Goal: Information Seeking & Learning: Learn about a topic

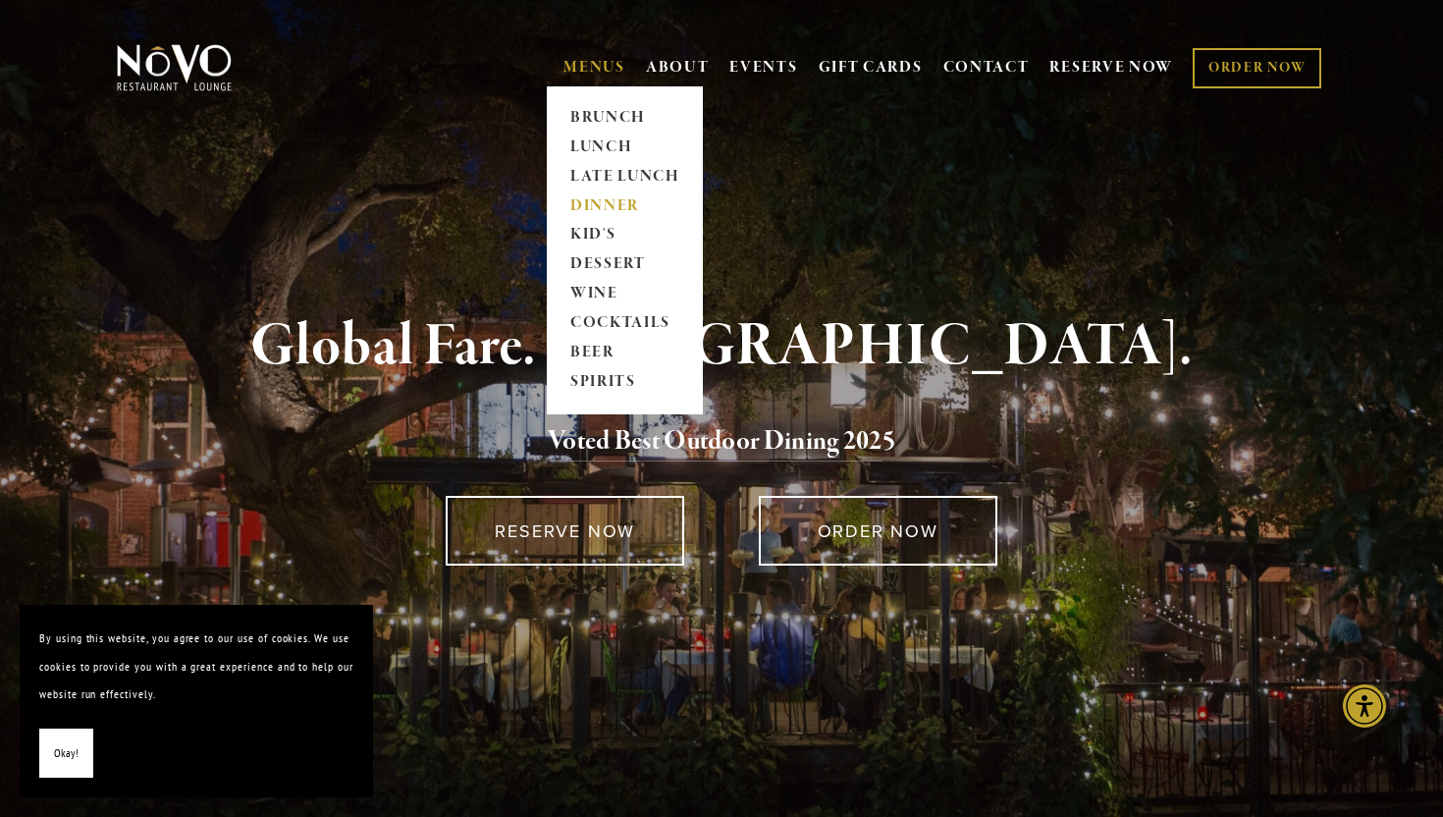
click at [607, 201] on link "DINNER" at bounding box center [624, 205] width 123 height 29
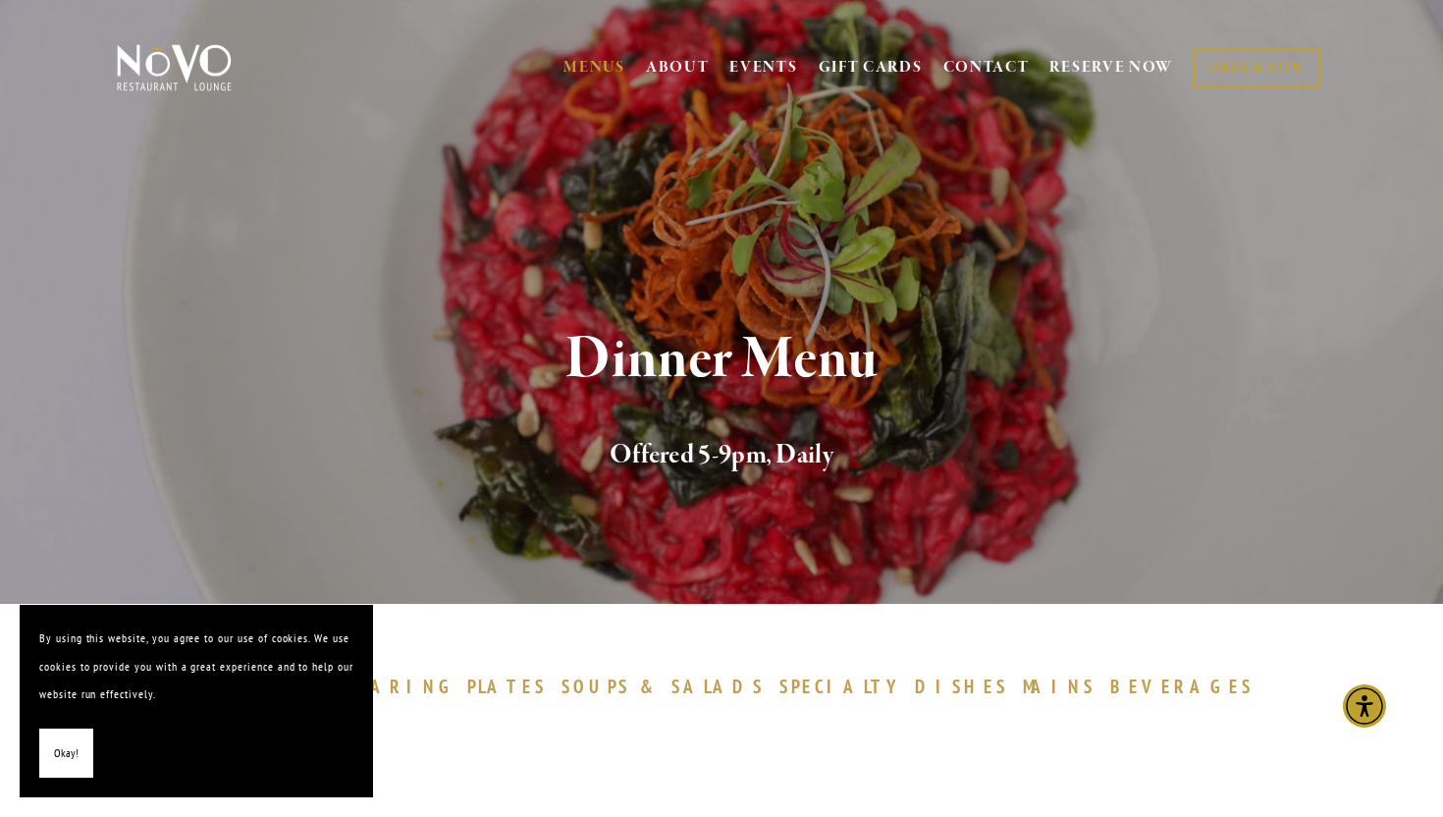
click at [82, 750] on button "Okay!" at bounding box center [66, 753] width 54 height 50
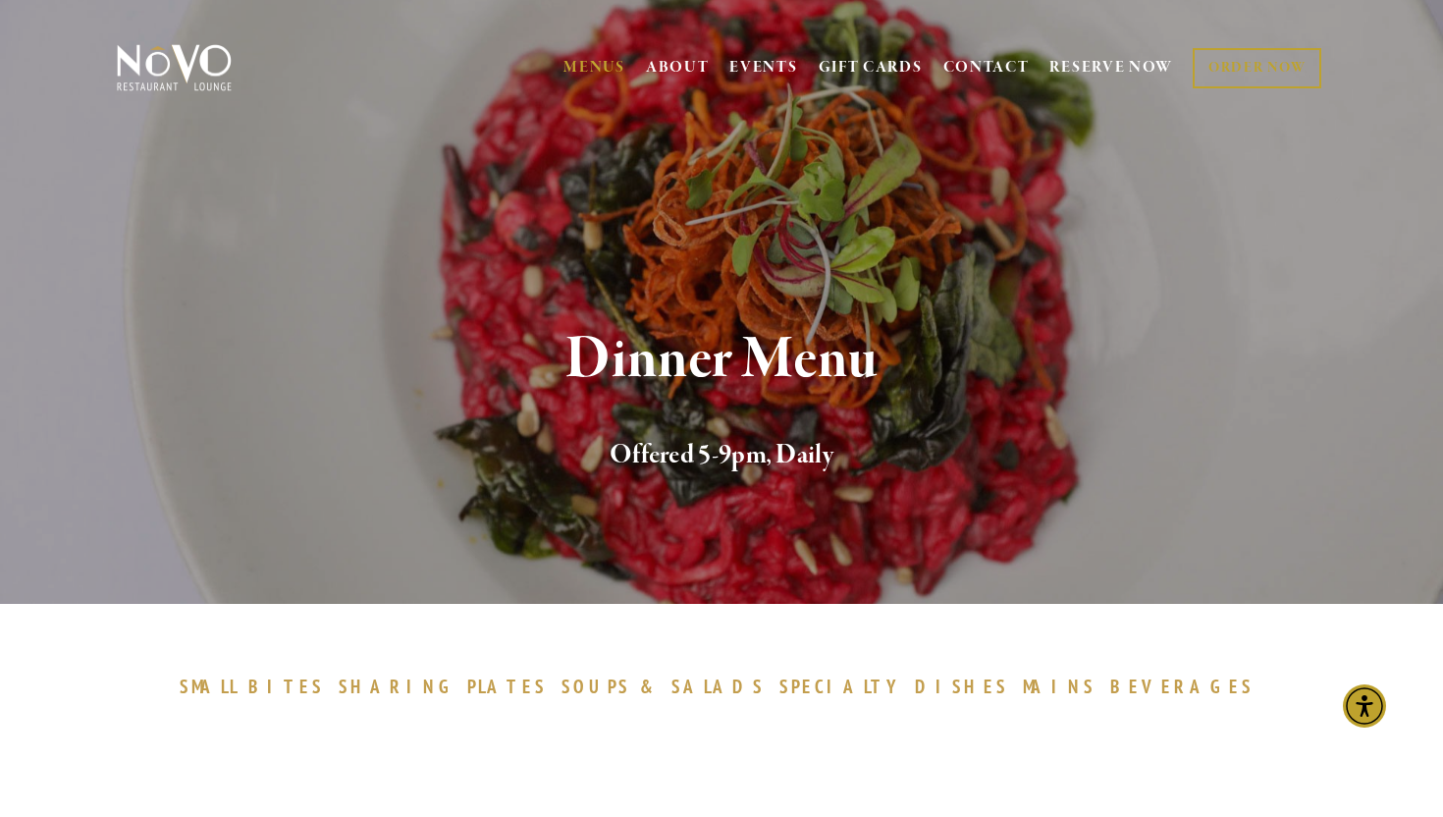
click at [172, 53] on img at bounding box center [174, 67] width 123 height 49
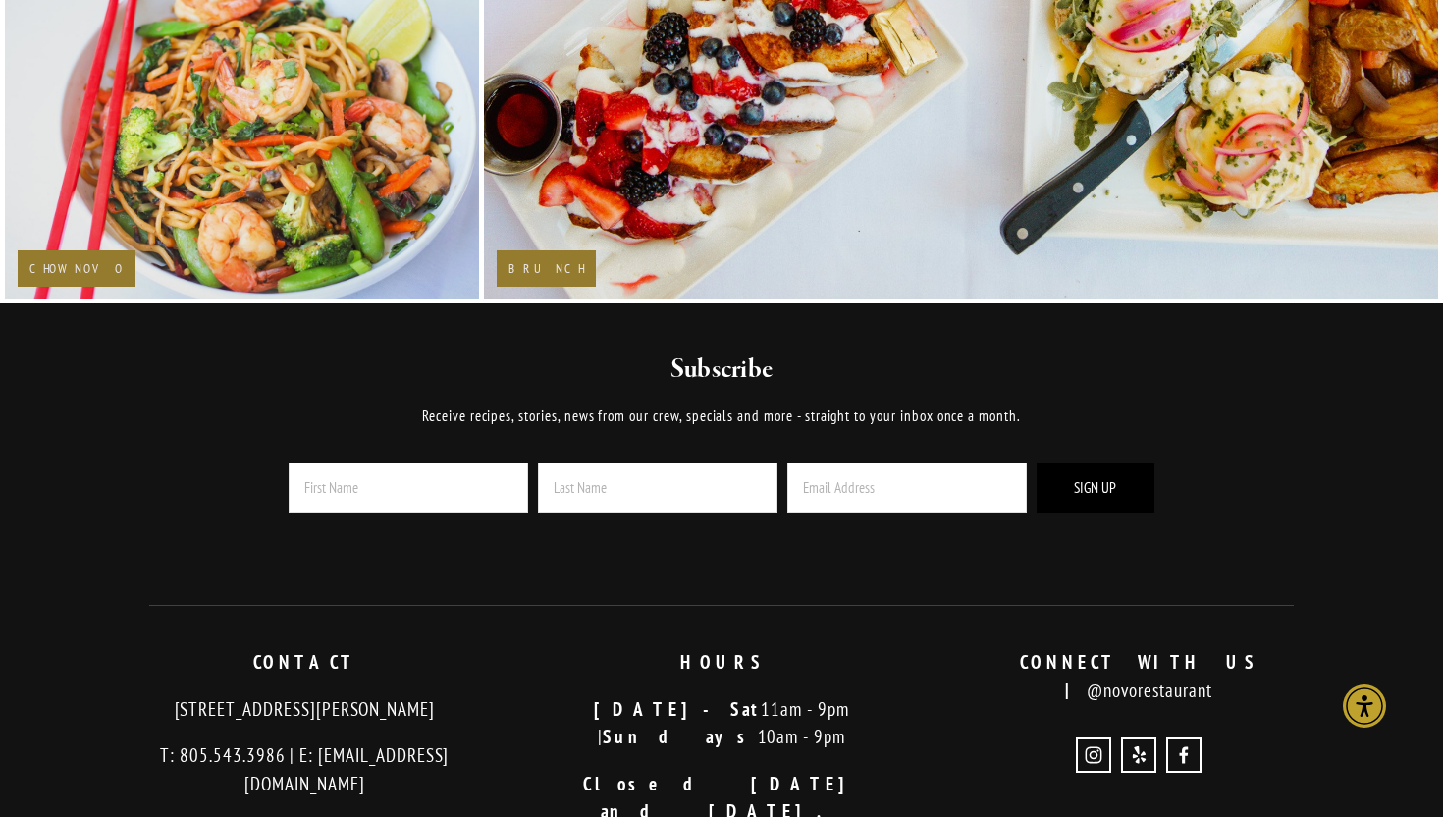
scroll to position [3691, 0]
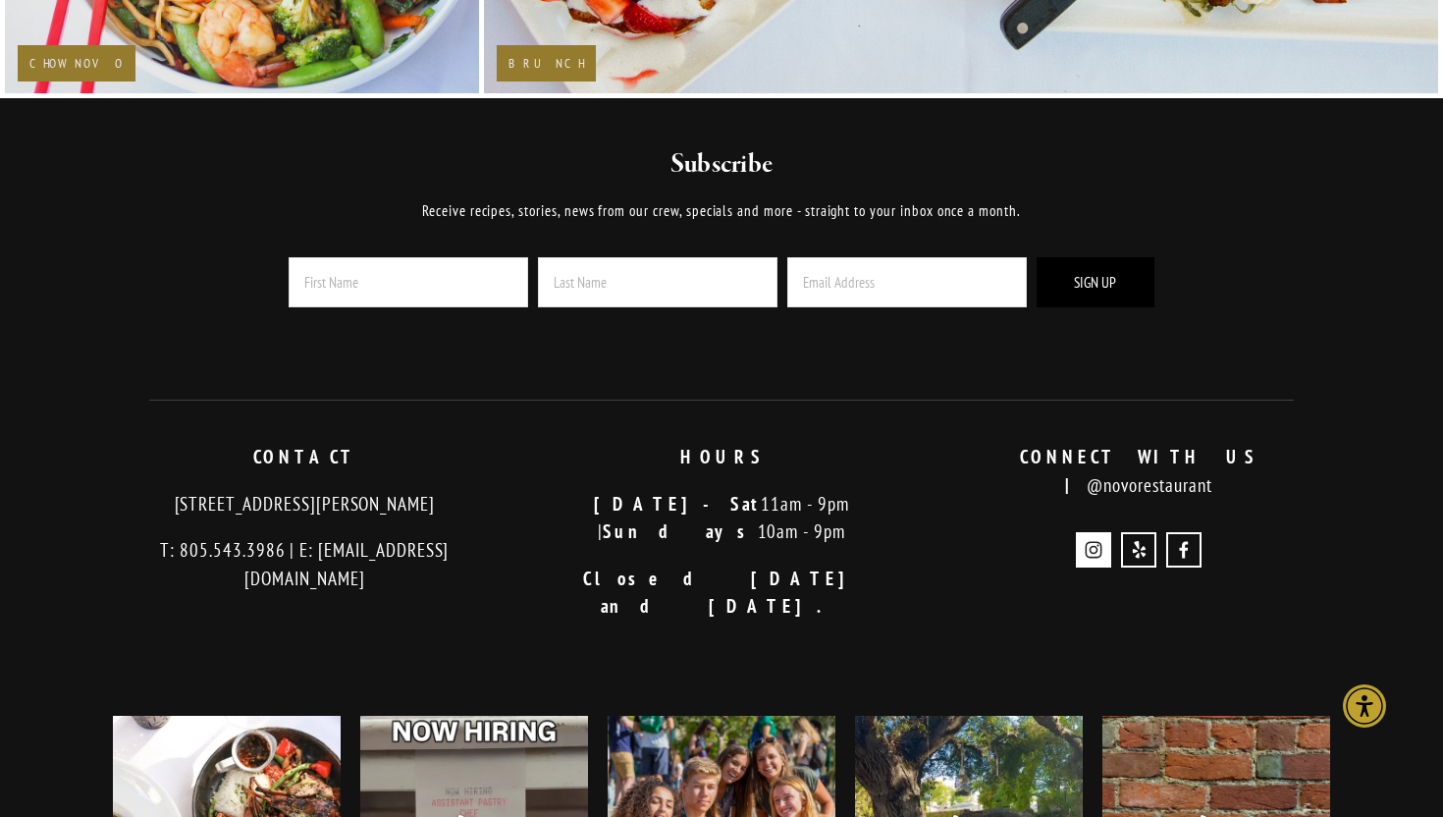
click at [1094, 533] on use "Instagram" at bounding box center [1093, 549] width 35 height 35
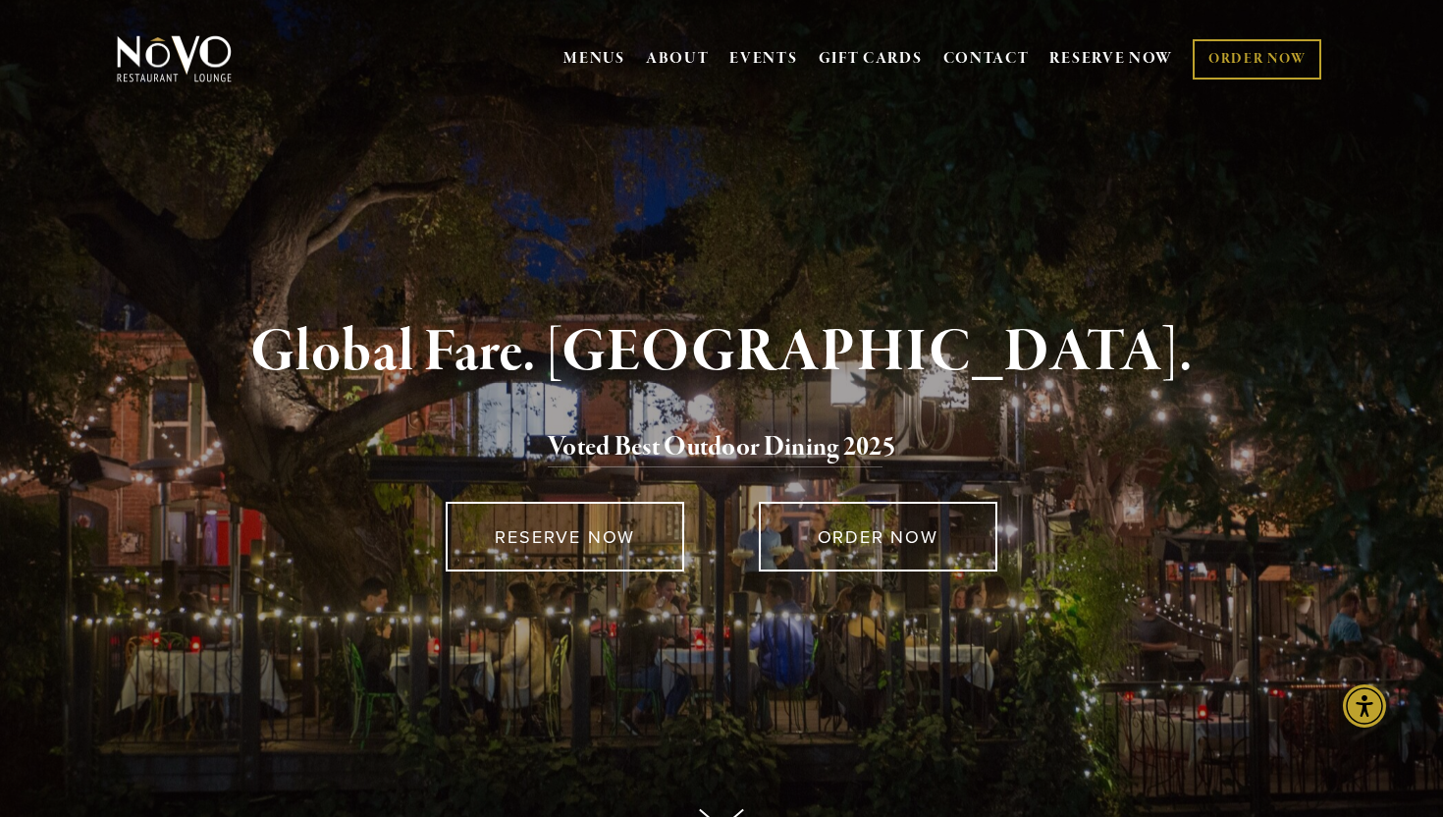
scroll to position [42, 0]
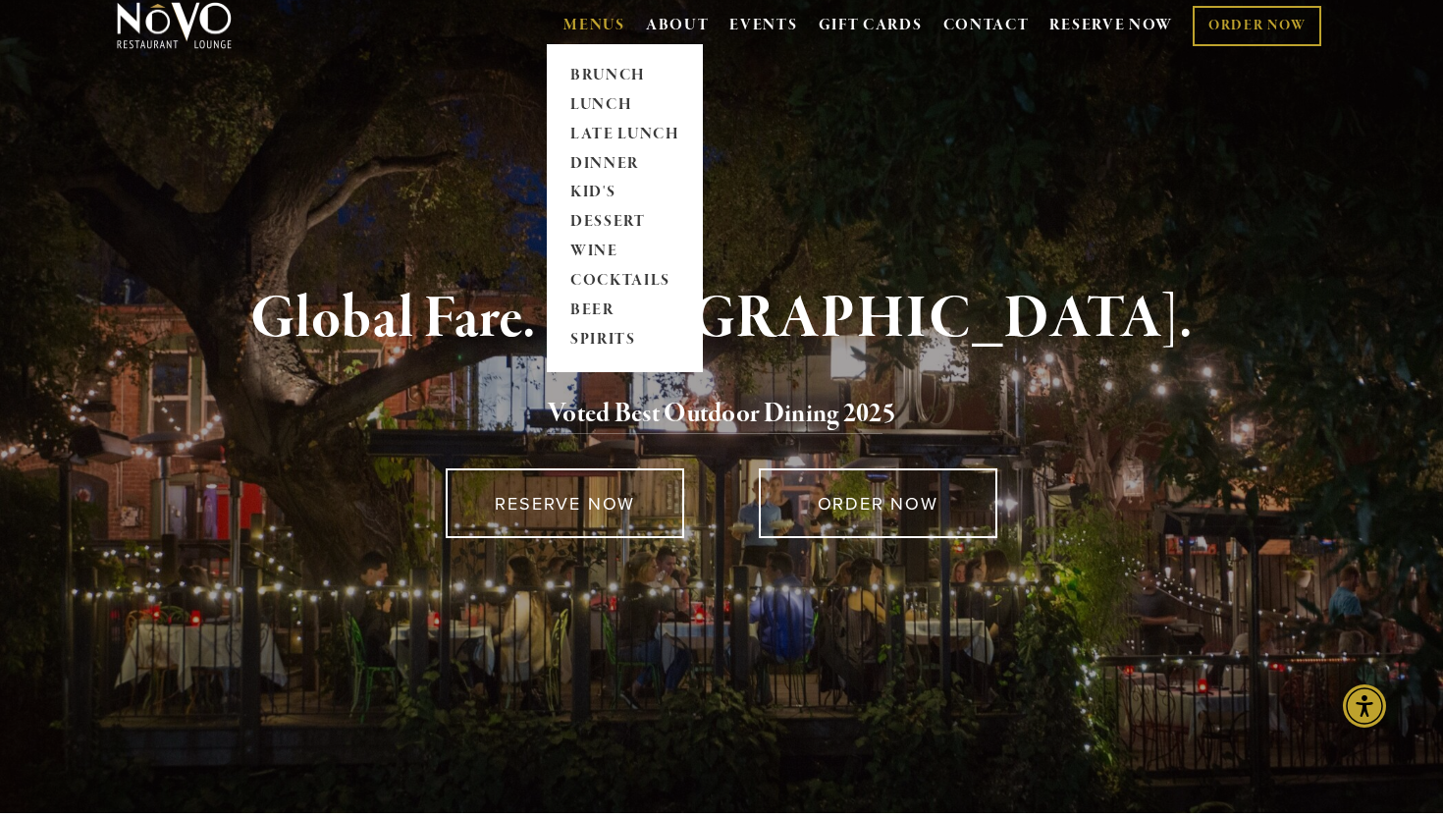
click at [586, 35] on span "MENUS BRUNCH LUNCH LATE LUNCH DINNER KID'S DESSERT WINE COCKTAILS BEER SPIRITS" at bounding box center [594, 25] width 62 height 37
click at [602, 159] on link "DINNER" at bounding box center [624, 163] width 123 height 29
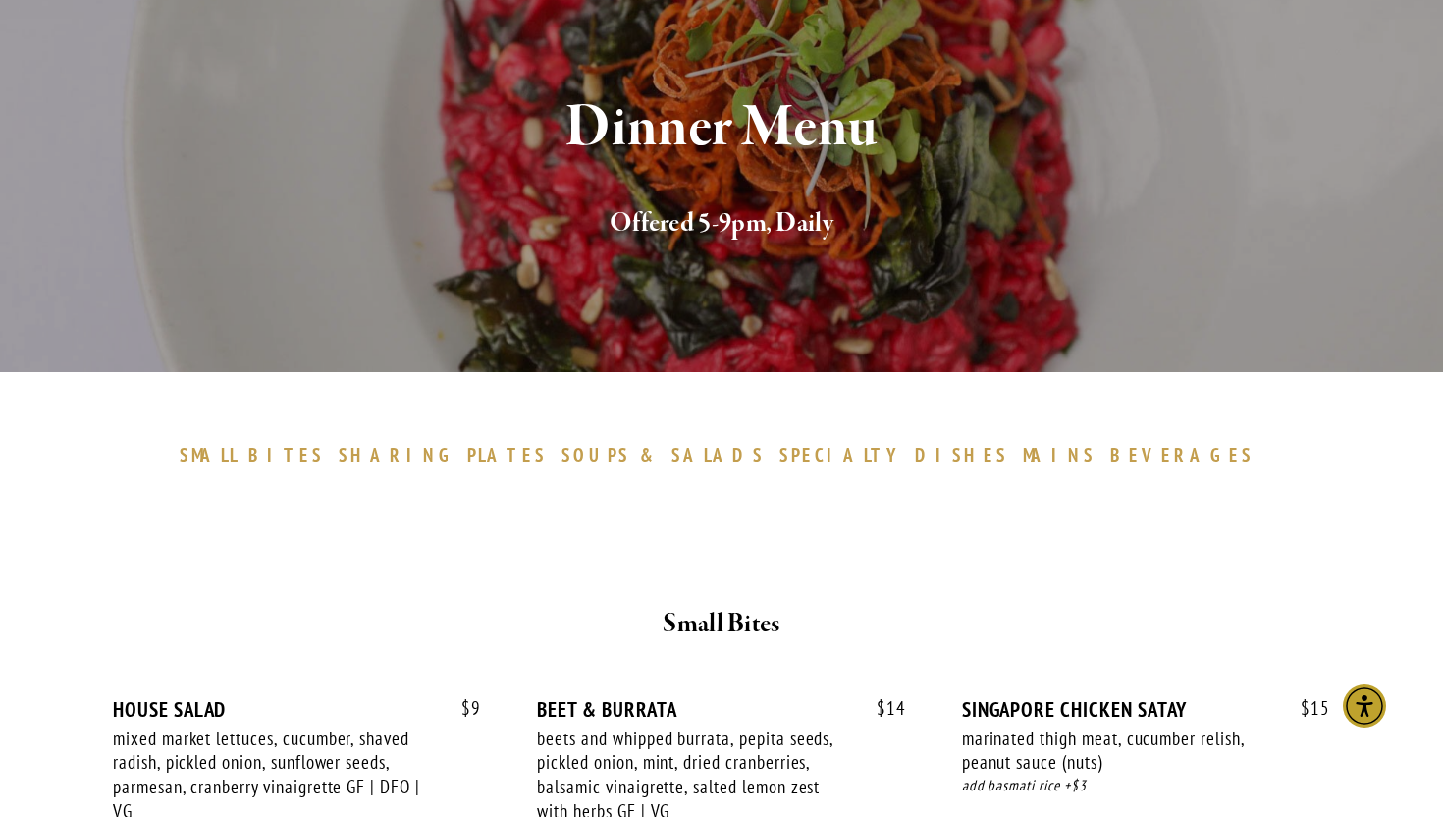
click at [672, 452] on link "SOUPS & SALADS" at bounding box center [668, 455] width 213 height 24
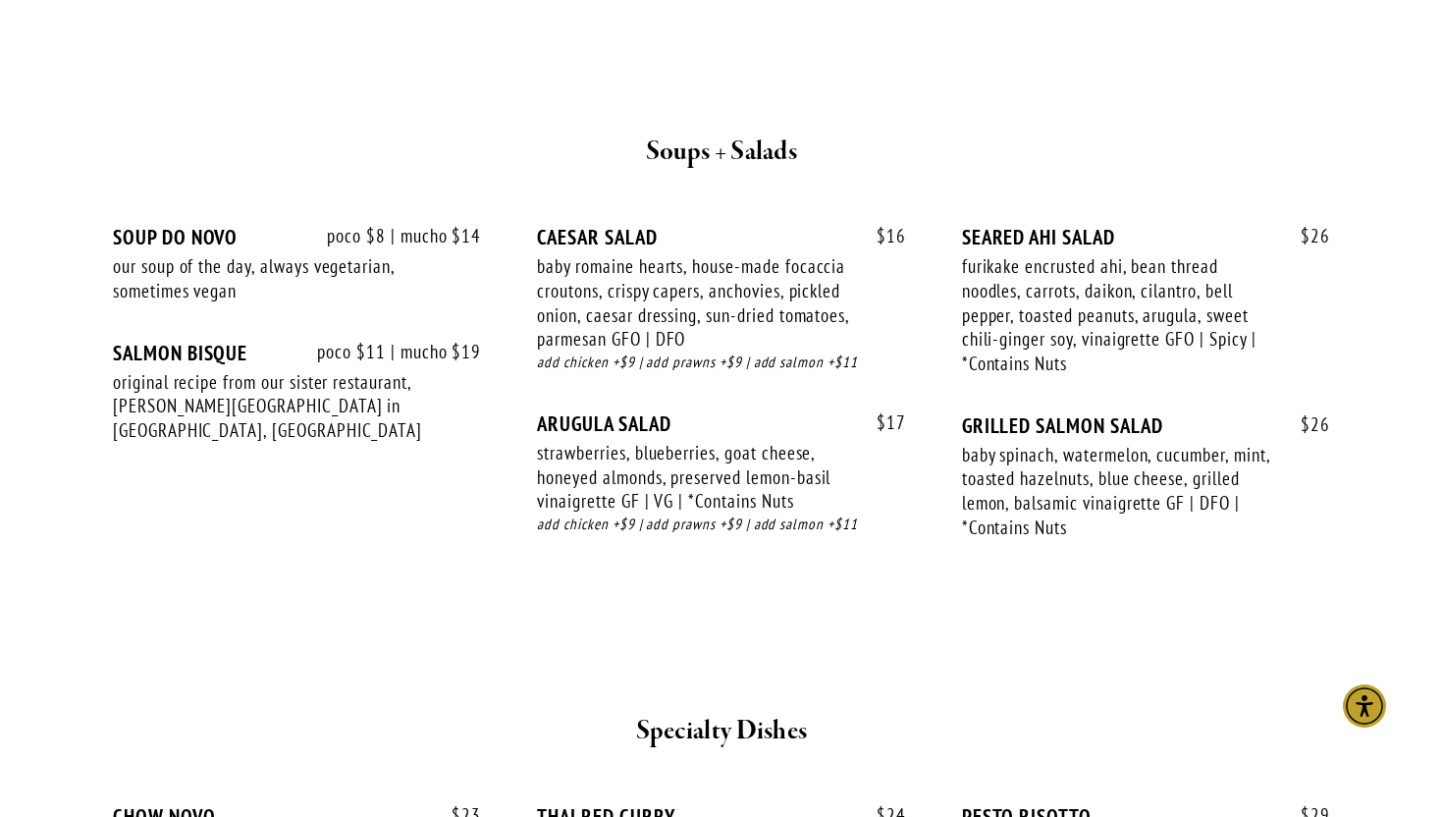
scroll to position [2055, 0]
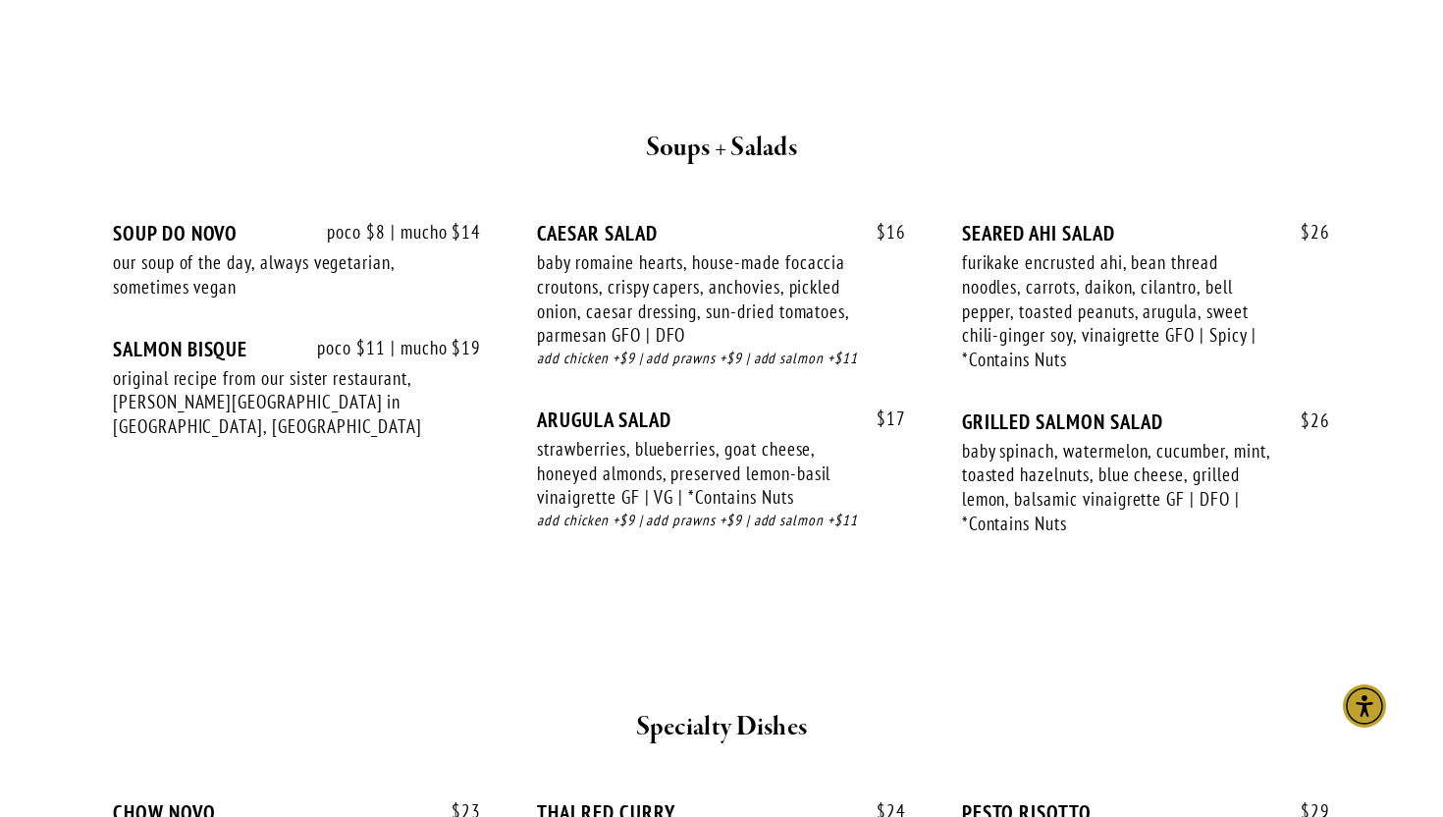
click at [1120, 262] on div "furikake encrusted ahi, bean thread noodles, carrots, daikon, cilantro, bell pe…" at bounding box center [1118, 311] width 312 height 122
drag, startPoint x: 1125, startPoint y: 266, endPoint x: 952, endPoint y: 269, distance: 172.8
click at [952, 269] on div "poco $8 | mucho $14 SOUP DO NOVO our soup of the day, always vegetarian, someti…" at bounding box center [721, 396] width 1217 height 351
copy div "furikake encrusted ahi"
click at [1191, 310] on div "furikake encrusted ahi, bean thread noodles, carrots, daikon, cilantro, bell pe…" at bounding box center [1118, 311] width 312 height 122
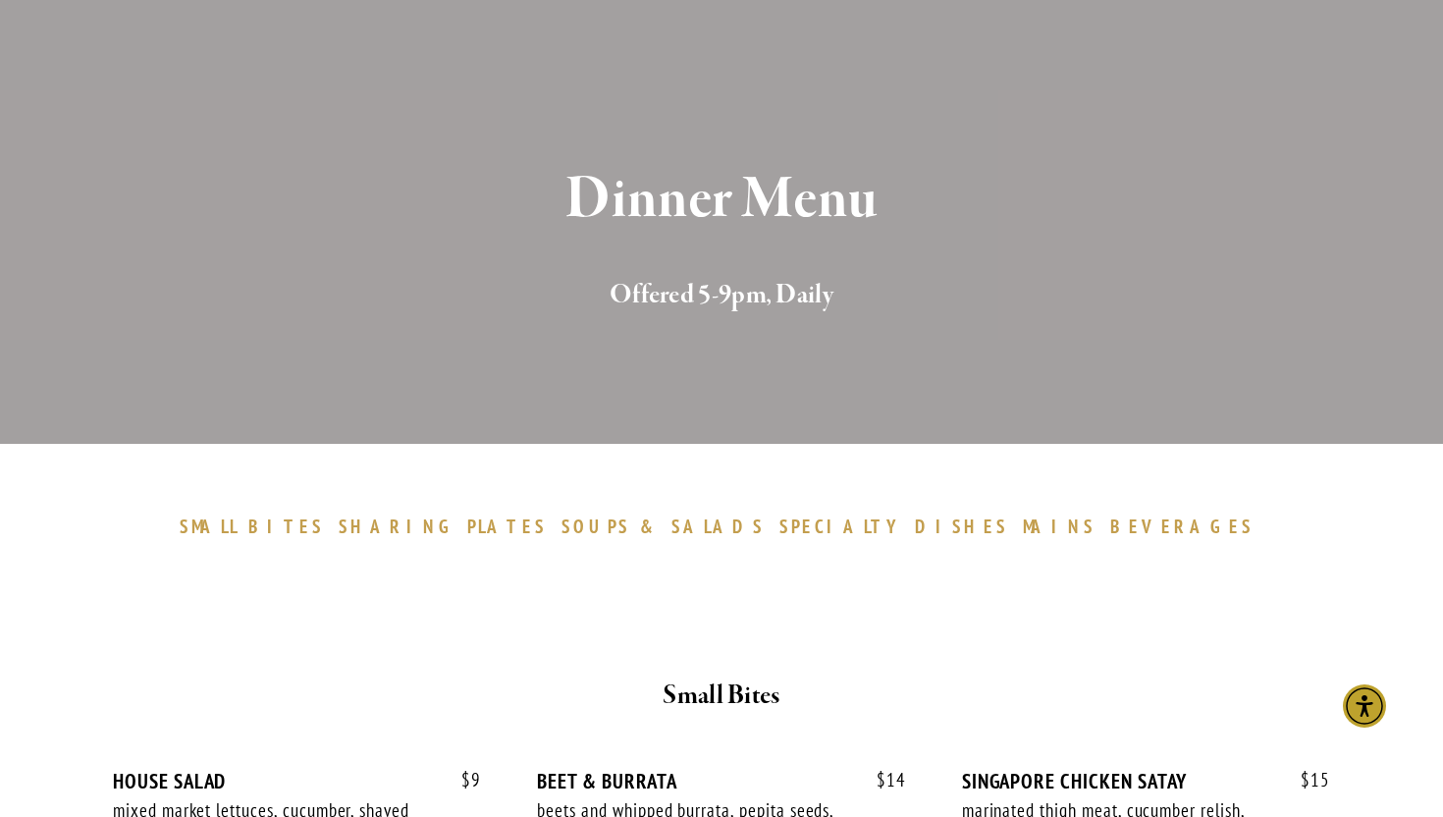
scroll to position [0, 0]
